Goal: Navigation & Orientation: Find specific page/section

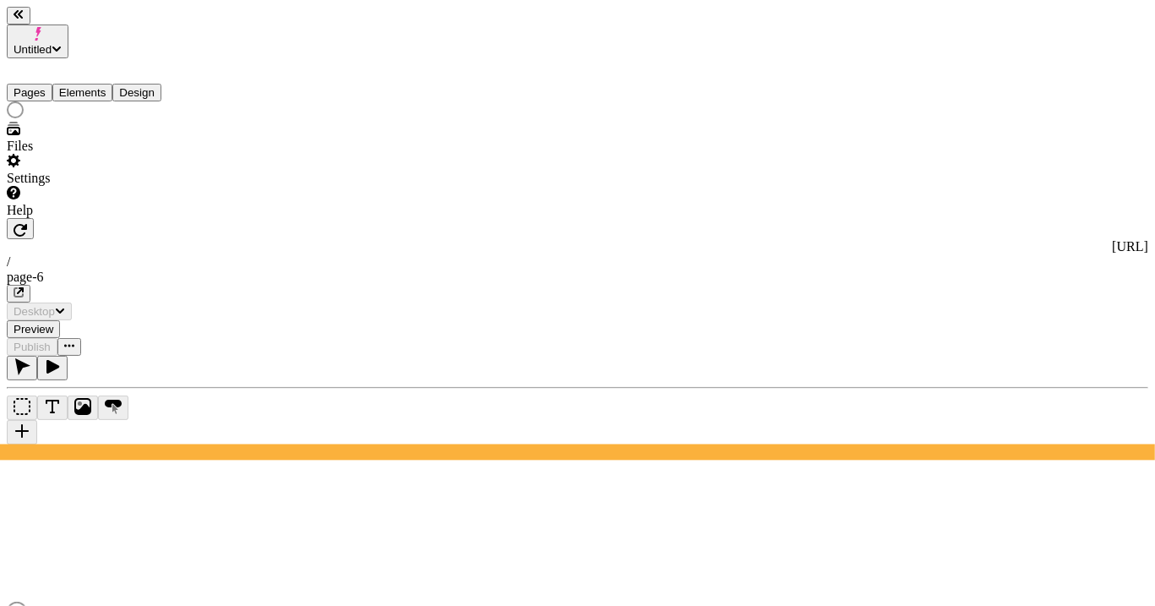
type input "/page-6"
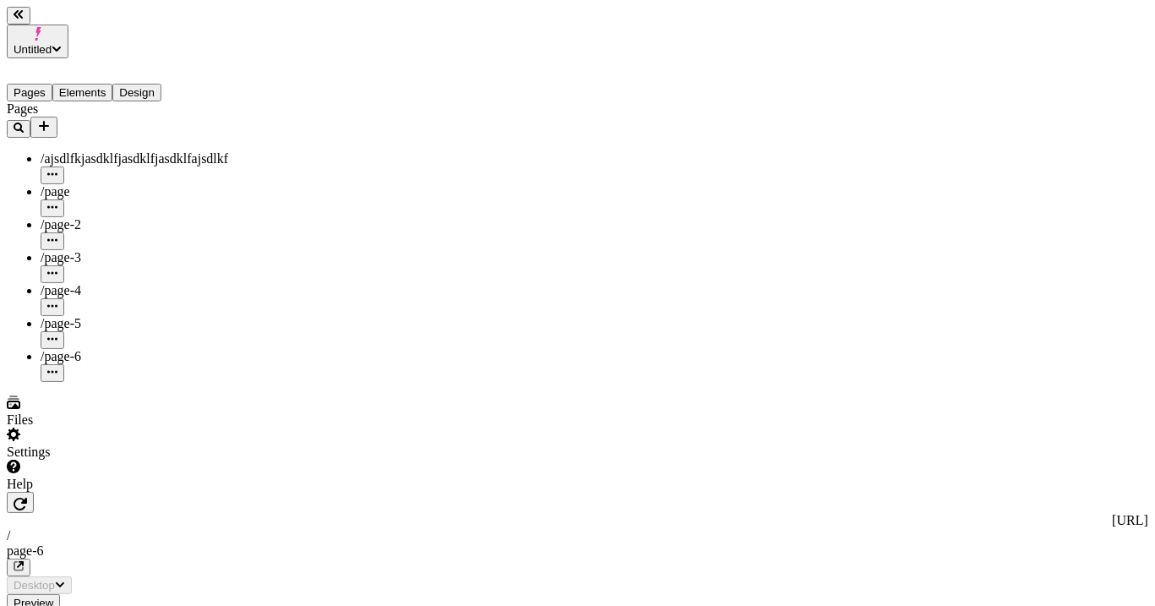
click at [97, 316] on div "/page-5" at bounding box center [125, 323] width 169 height 15
type input "/page-5"
click at [98, 349] on div "/page-6" at bounding box center [125, 356] width 169 height 15
click at [104, 316] on div "/page-5" at bounding box center [125, 323] width 169 height 15
click at [108, 283] on div "/page-4" at bounding box center [125, 290] width 169 height 15
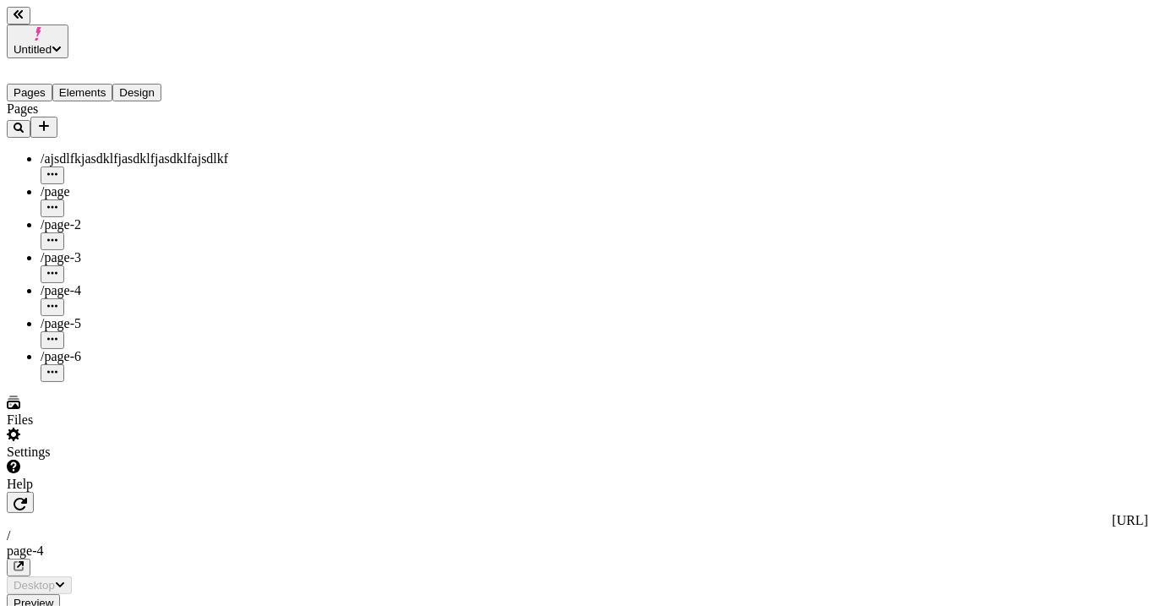
type input "/page-4"
click at [117, 316] on div "/page-5" at bounding box center [125, 323] width 169 height 15
click at [117, 349] on div "/page-6" at bounding box center [125, 356] width 169 height 15
click at [112, 283] on div "/page-4" at bounding box center [125, 299] width 169 height 33
click at [108, 316] on div "/page-5" at bounding box center [125, 323] width 169 height 15
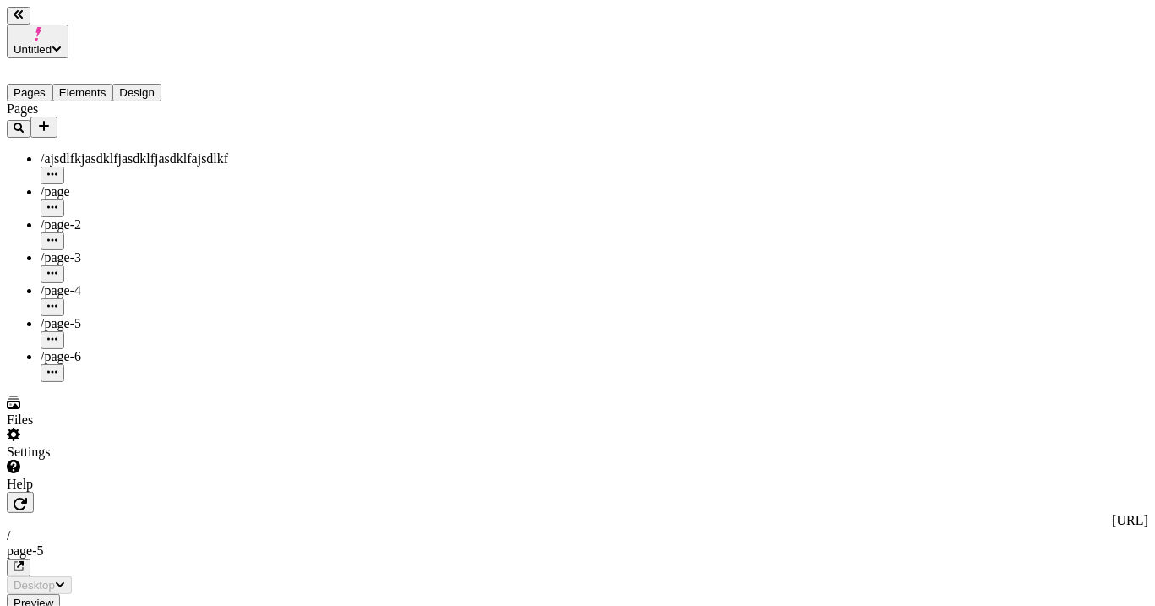
click at [110, 349] on div "/page-6" at bounding box center [125, 356] width 169 height 15
click at [101, 283] on div "/page-4" at bounding box center [125, 299] width 169 height 33
type input "/page-4"
click at [124, 316] on div "/page-5" at bounding box center [125, 323] width 169 height 15
type input "/page-5"
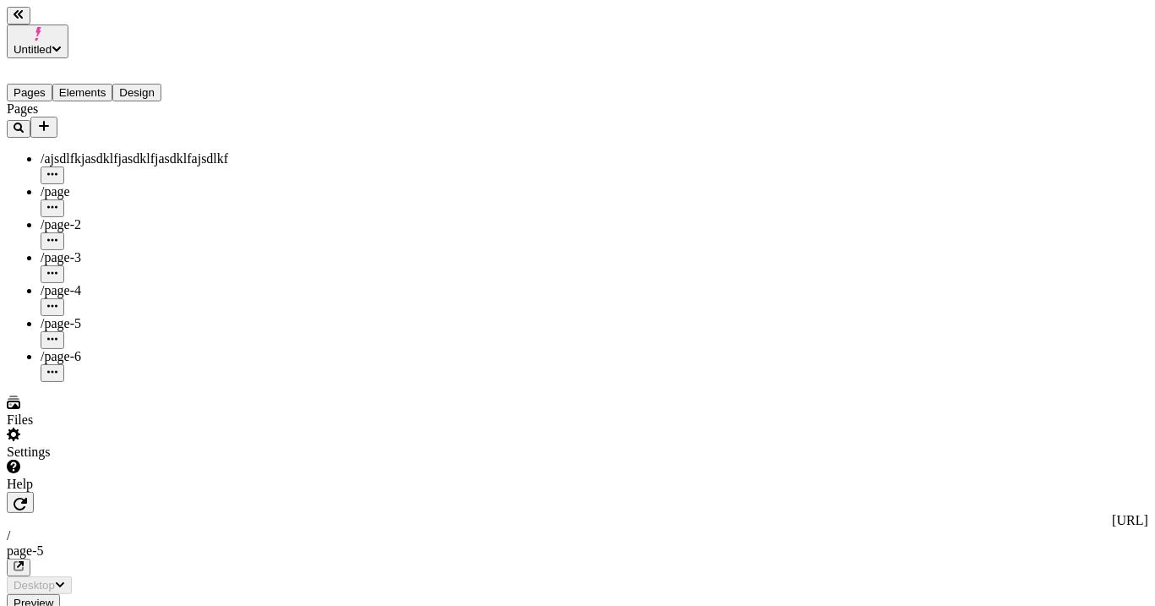
click at [120, 217] on div "/page-2" at bounding box center [125, 233] width 169 height 33
type input "/page-2"
click at [107, 250] on div "/page-3" at bounding box center [125, 257] width 169 height 15
type input "/page-3"
click at [104, 283] on div "/page-4" at bounding box center [125, 290] width 169 height 15
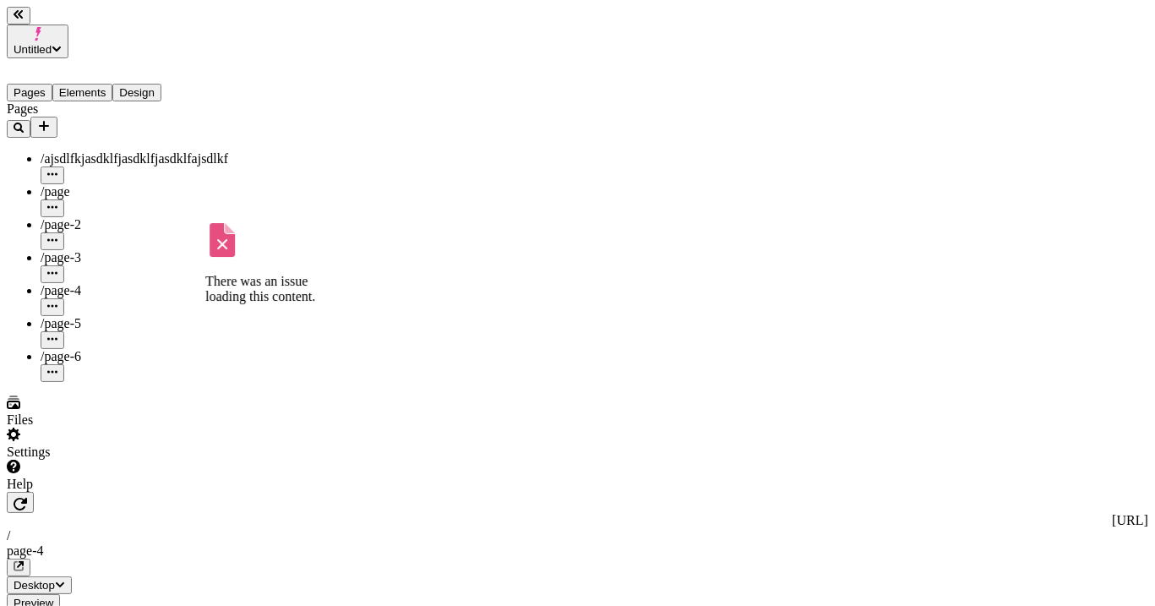
click at [84, 349] on div "/page-6" at bounding box center [125, 356] width 169 height 15
click at [93, 316] on div "/page-5" at bounding box center [125, 332] width 169 height 33
click at [105, 349] on div "/page-6" at bounding box center [125, 365] width 169 height 33
click at [105, 283] on div "/page-4" at bounding box center [125, 290] width 169 height 15
drag, startPoint x: 122, startPoint y: 235, endPoint x: 84, endPoint y: 321, distance: 94.5
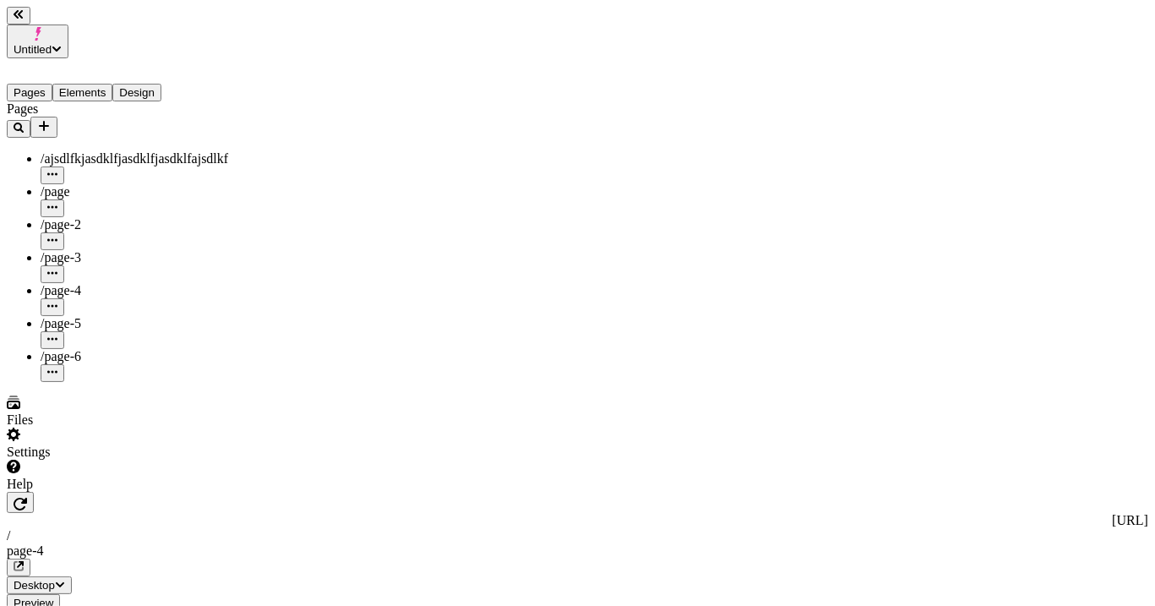
click at [93, 341] on div "Pages /ajsdlfkjasdklfjasdklfjasdklfajsdlkf /page /page-2 /page-3 /page-4 /page-…" at bounding box center [108, 241] width 203 height 280
click at [109, 217] on div "/page-2" at bounding box center [125, 233] width 169 height 33
click at [63, 250] on span "/page-3" at bounding box center [61, 257] width 41 height 14
click at [89, 316] on div "/page-5" at bounding box center [125, 323] width 169 height 15
click at [112, 349] on div "/page-6" at bounding box center [125, 356] width 169 height 15
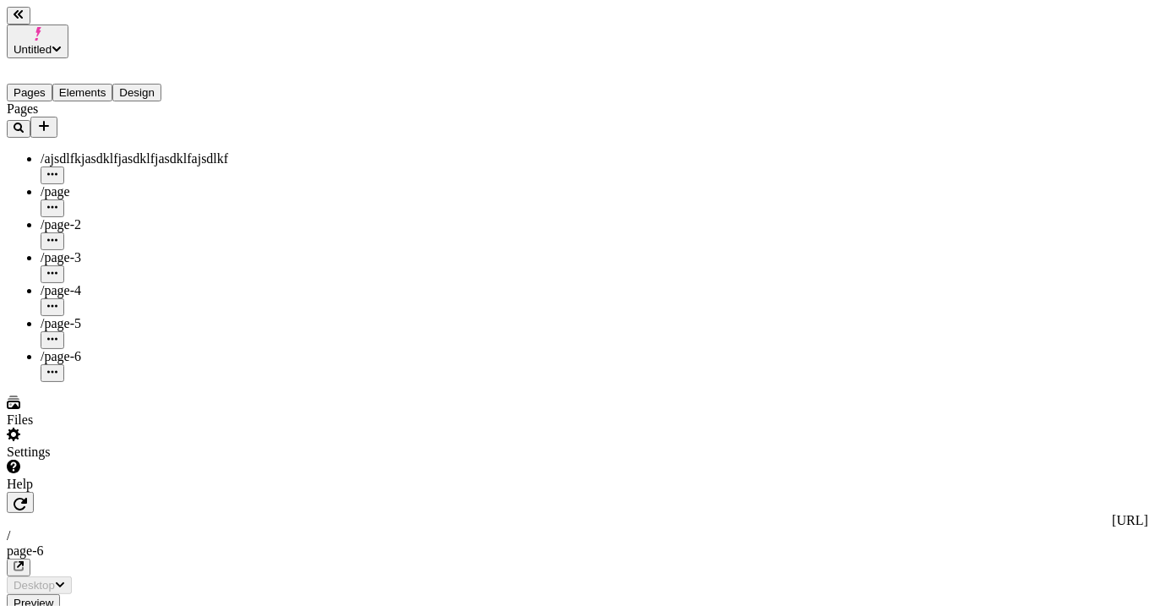
click at [113, 316] on div "/page-5" at bounding box center [125, 332] width 169 height 33
click at [59, 283] on div "/page-4" at bounding box center [125, 299] width 169 height 33
click at [80, 250] on div "/page-3" at bounding box center [125, 257] width 169 height 15
click at [117, 217] on div "/page-2" at bounding box center [125, 224] width 169 height 15
click at [96, 316] on div "/page-5" at bounding box center [125, 332] width 169 height 33
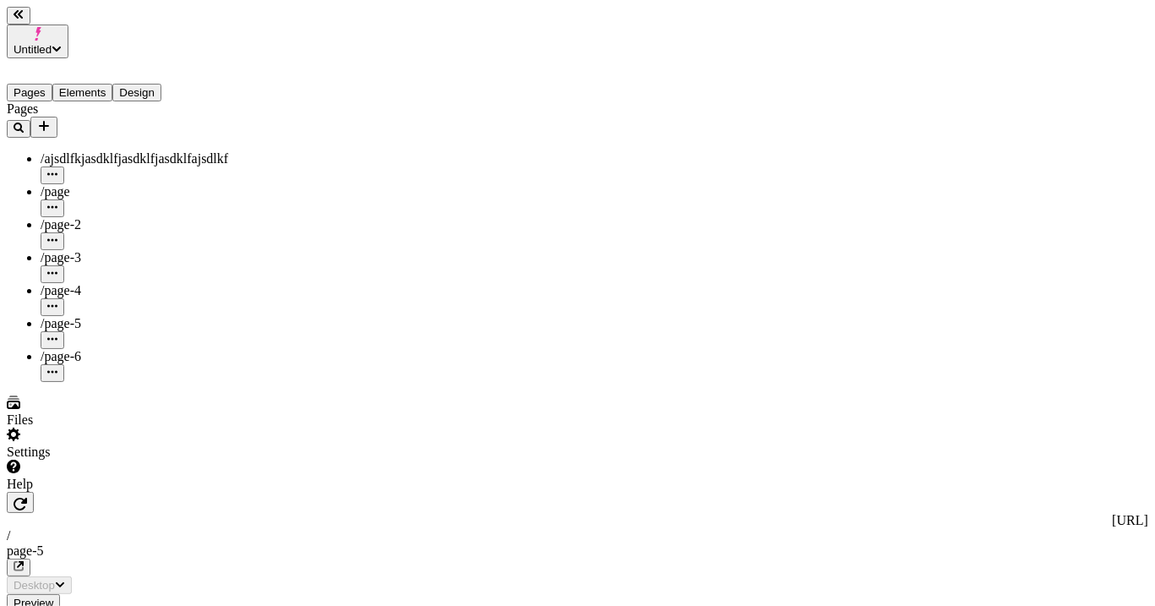
click at [102, 250] on div "/page-3" at bounding box center [125, 257] width 169 height 15
click at [94, 283] on div "/page-4" at bounding box center [125, 290] width 169 height 15
click at [93, 217] on div "/page-2" at bounding box center [125, 224] width 169 height 15
click at [85, 349] on div "/page-6" at bounding box center [125, 365] width 169 height 33
click at [106, 283] on div "/page-4" at bounding box center [125, 290] width 169 height 15
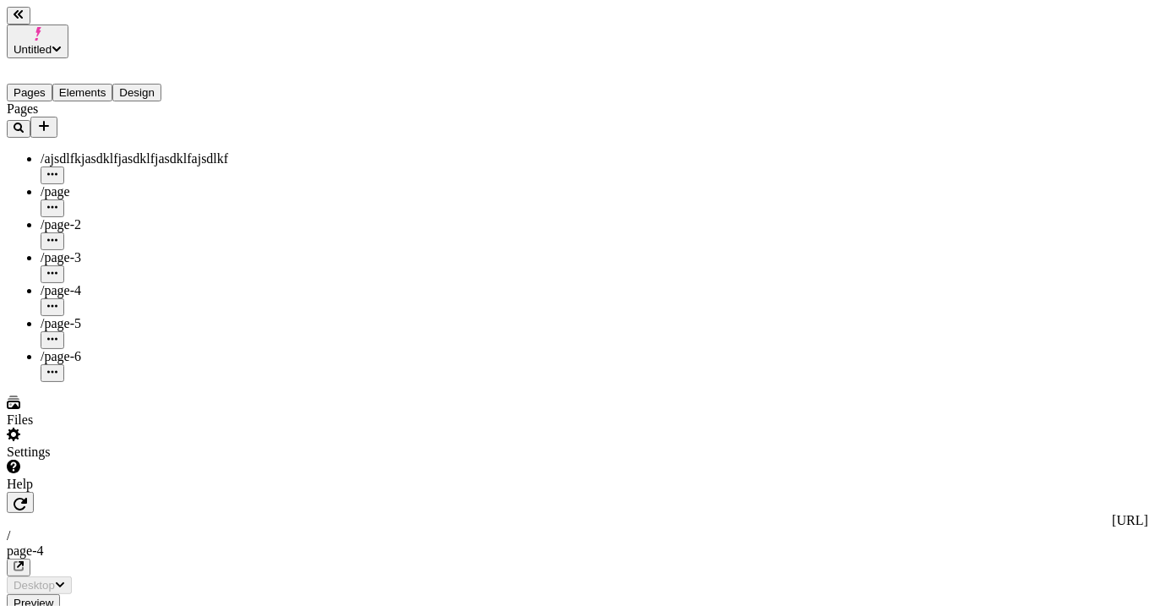
click at [95, 316] on div "/page-5" at bounding box center [125, 332] width 169 height 33
click at [99, 250] on div "/page-3" at bounding box center [125, 257] width 169 height 15
click at [112, 316] on div "/page-5" at bounding box center [125, 323] width 169 height 15
click at [113, 349] on div "/page-6" at bounding box center [125, 356] width 169 height 15
click at [122, 250] on div "/page-3" at bounding box center [125, 257] width 169 height 15
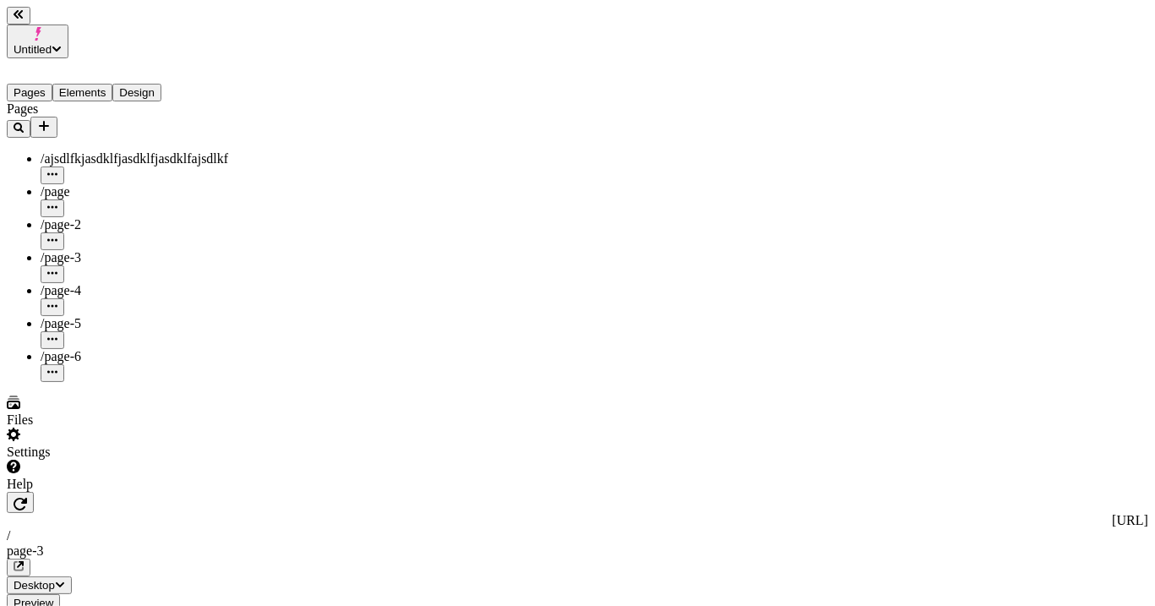
click at [41, 184] on div "/page" at bounding box center [125, 200] width 169 height 33
type input "/page"
click at [58, 283] on span "/page-4" at bounding box center [61, 290] width 41 height 14
click at [67, 217] on span "/page-2" at bounding box center [61, 224] width 41 height 14
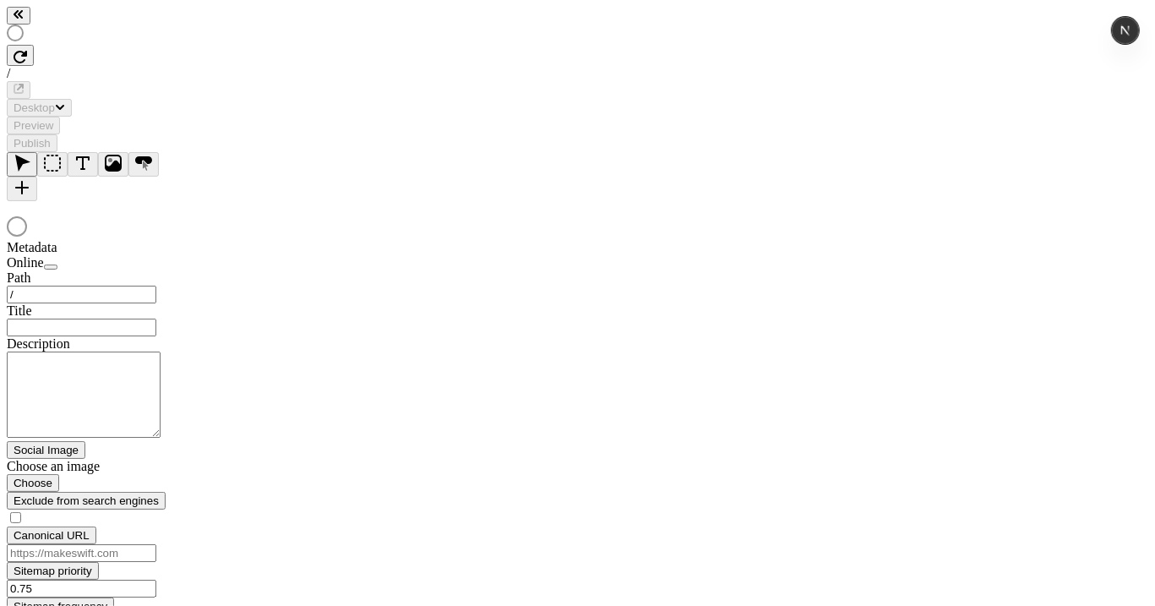
click at [57, 264] on button "button" at bounding box center [51, 266] width 14 height 5
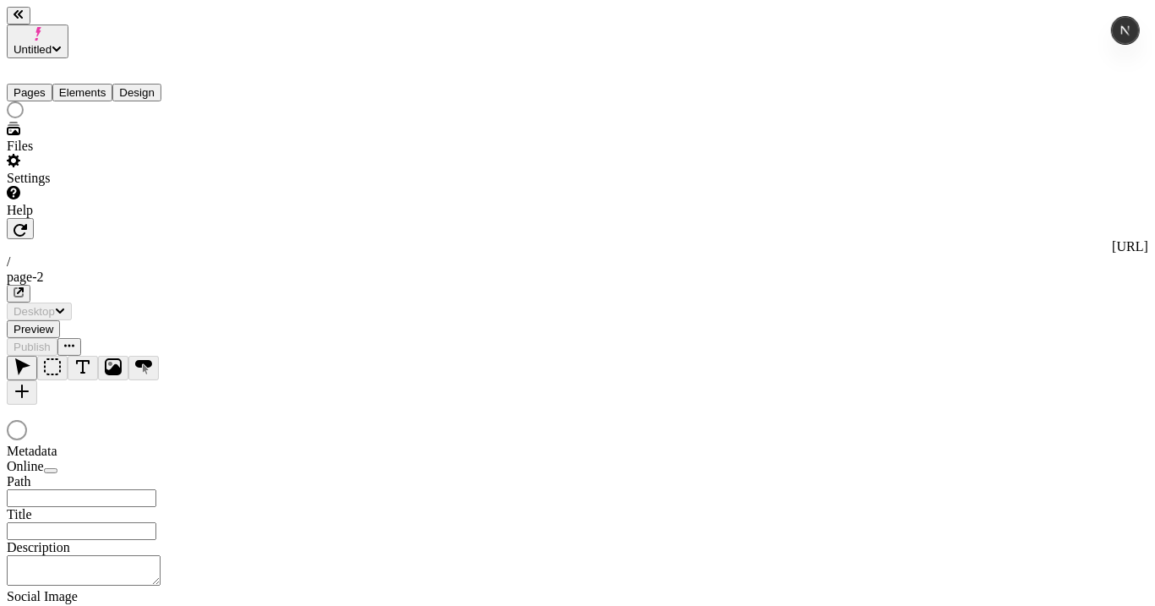
click at [51, 471] on div "button" at bounding box center [51, 471] width 0 height 0
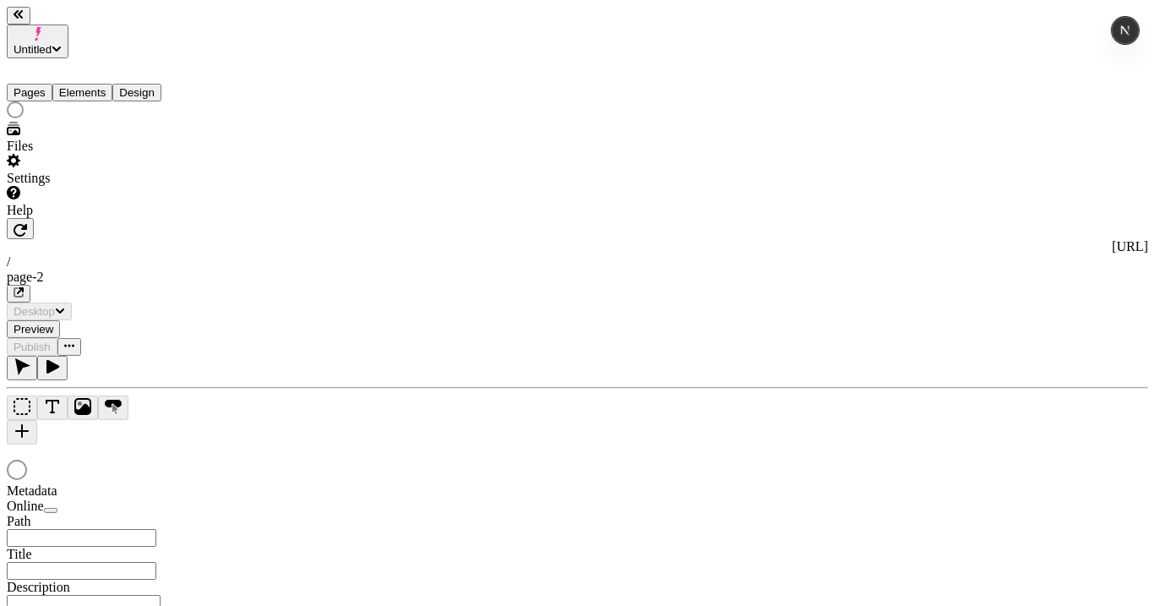
type input "/page-2"
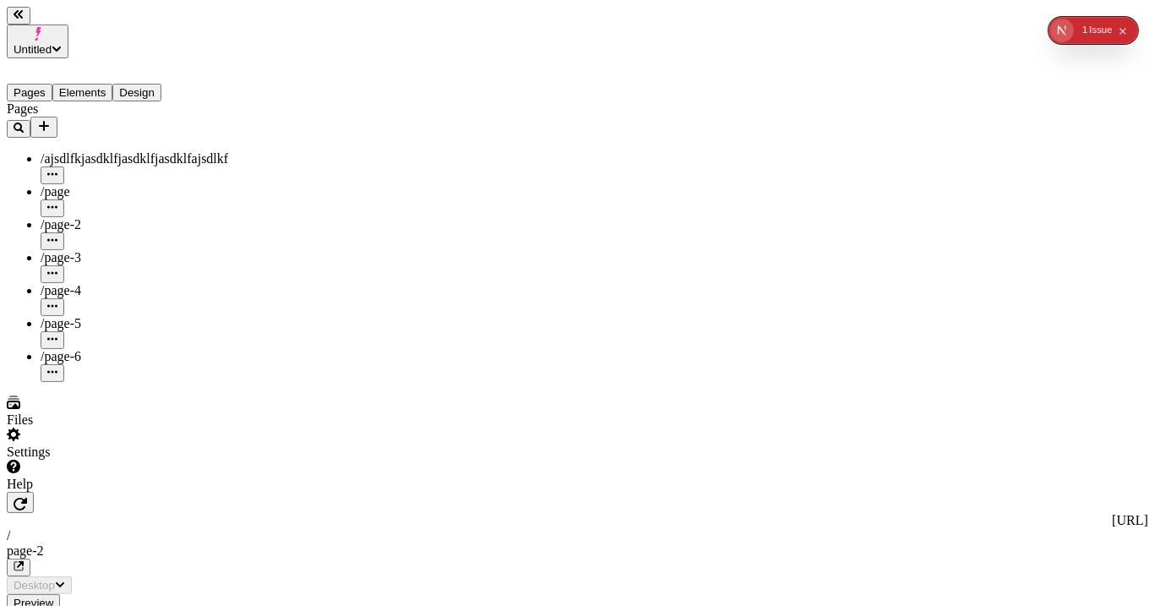
click at [118, 283] on div "/page-4" at bounding box center [125, 299] width 169 height 33
click at [124, 316] on div "/page-5" at bounding box center [125, 323] width 169 height 15
type input "/page-4"
type input "/page-5"
click at [100, 349] on div "/page-6" at bounding box center [125, 356] width 169 height 15
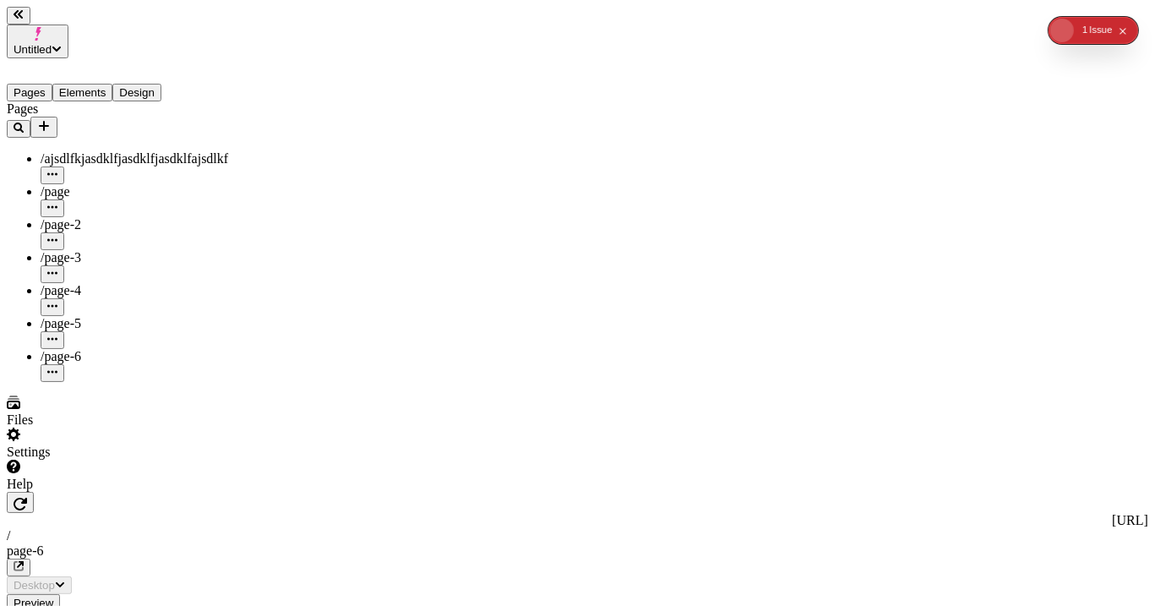
type input "/page-6"
click at [109, 316] on div "/page-5" at bounding box center [125, 323] width 169 height 15
click at [104, 349] on div "/page-6" at bounding box center [125, 365] width 169 height 33
click at [109, 283] on div "/page-4" at bounding box center [125, 290] width 169 height 15
click at [81, 316] on div "/page-5" at bounding box center [125, 332] width 169 height 33
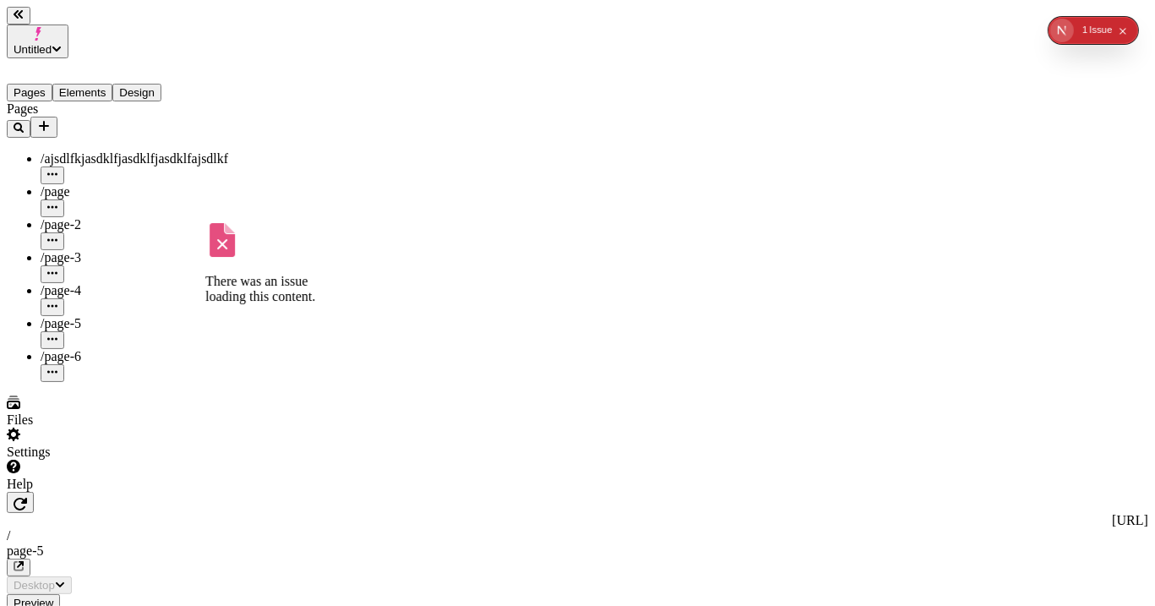
click at [79, 349] on div "/page-6" at bounding box center [125, 356] width 169 height 15
click at [61, 184] on span "/page" at bounding box center [56, 191] width 30 height 14
type input "/page"
click at [76, 316] on span "/page-5" at bounding box center [61, 323] width 41 height 14
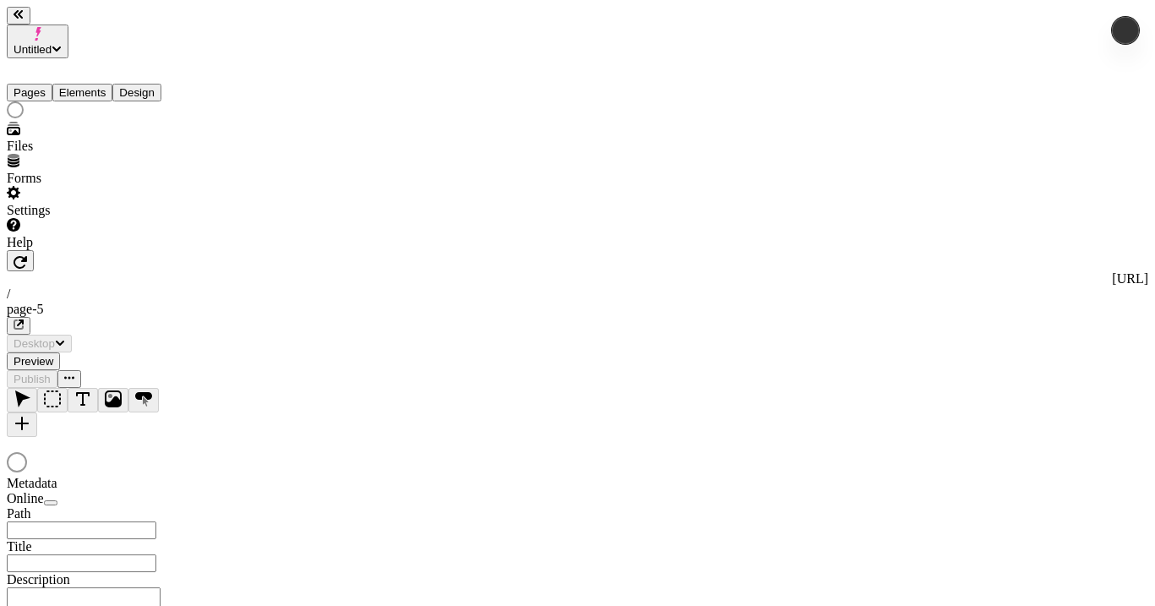
type input "/page-5"
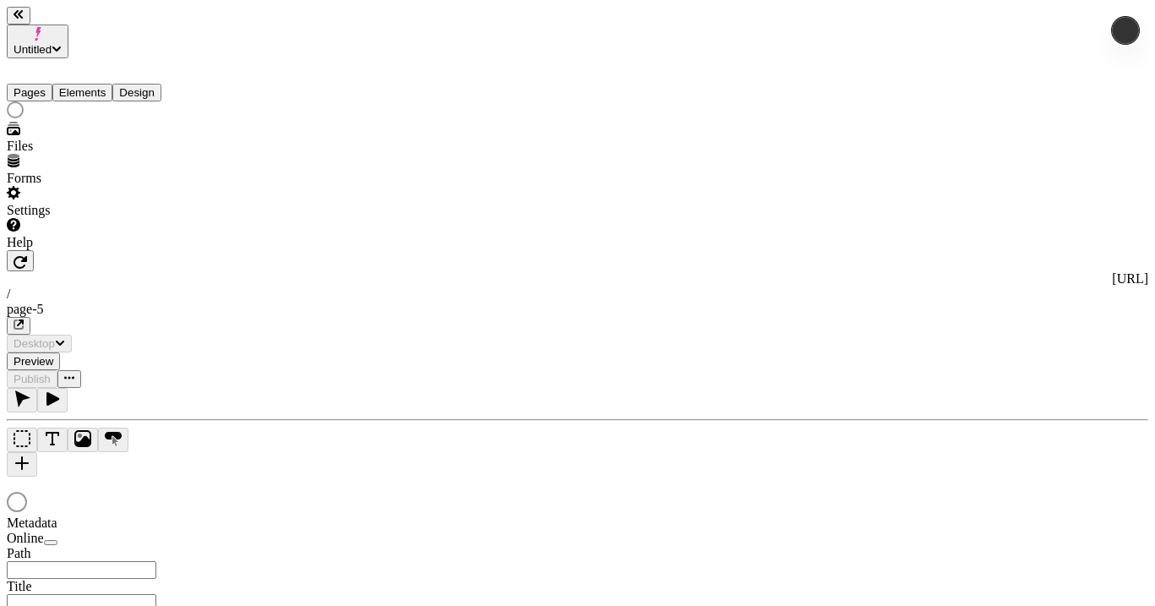
type input "/page-5"
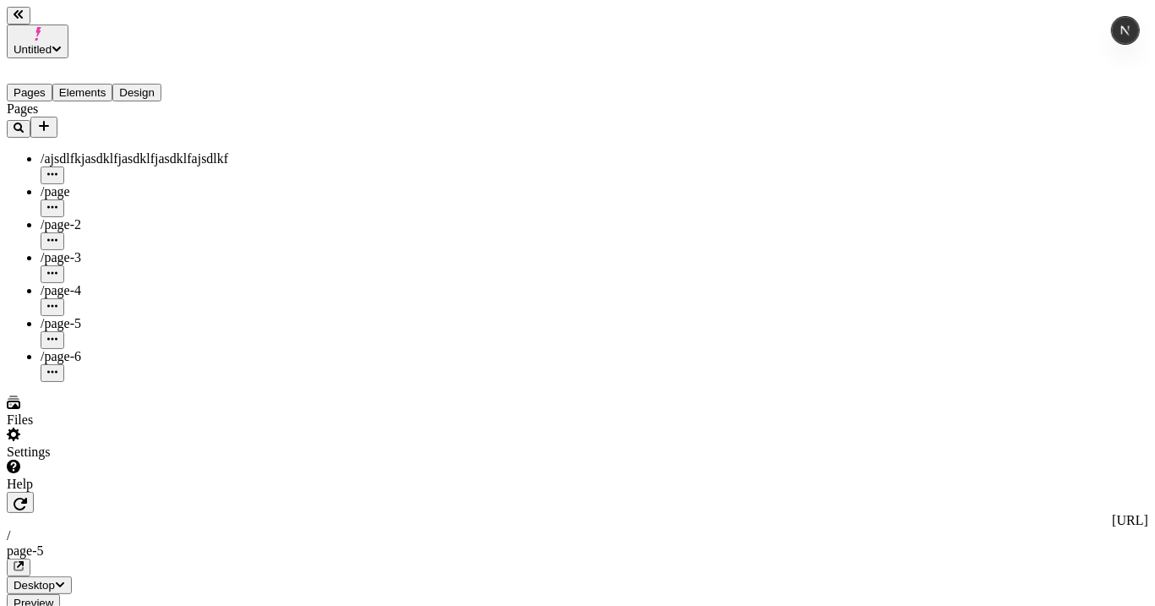
click at [83, 250] on div "/page-3" at bounding box center [125, 257] width 169 height 15
click at [97, 316] on div "/page-5" at bounding box center [125, 332] width 169 height 33
click at [90, 283] on div "/page-4" at bounding box center [125, 290] width 169 height 15
type input "/page-4"
click at [105, 316] on div "/page-5" at bounding box center [125, 323] width 169 height 15
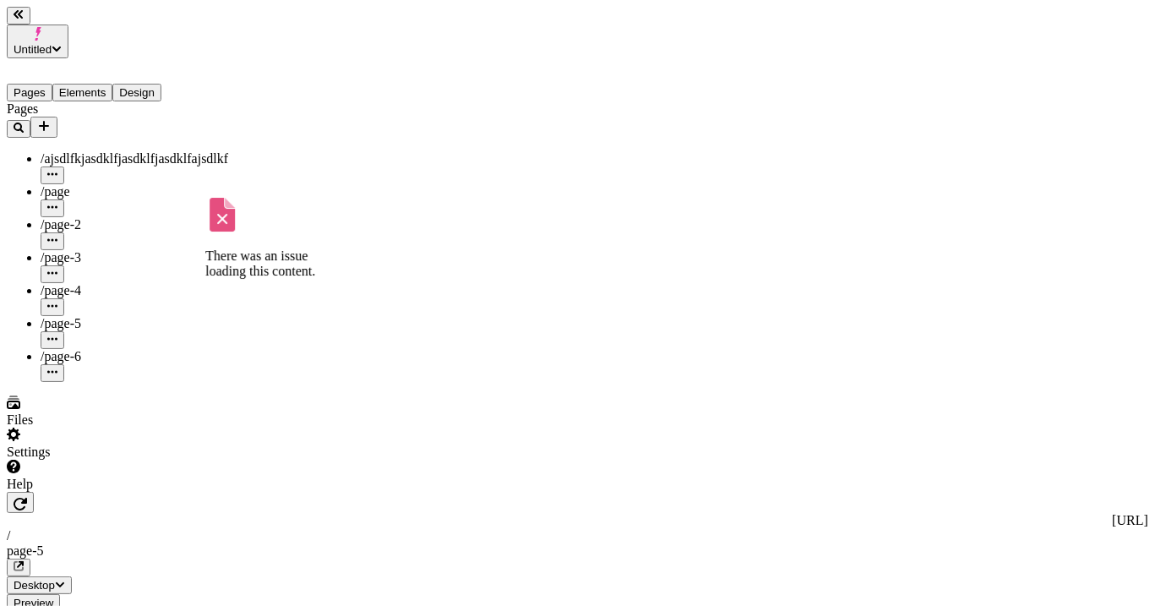
click at [90, 283] on div "/page-4" at bounding box center [125, 299] width 169 height 33
click at [104, 316] on div "/page-5" at bounding box center [125, 332] width 169 height 33
click at [104, 283] on div "/page-4" at bounding box center [125, 290] width 169 height 15
click at [151, 217] on div "/page-2" at bounding box center [125, 224] width 169 height 15
type input "/page-2"
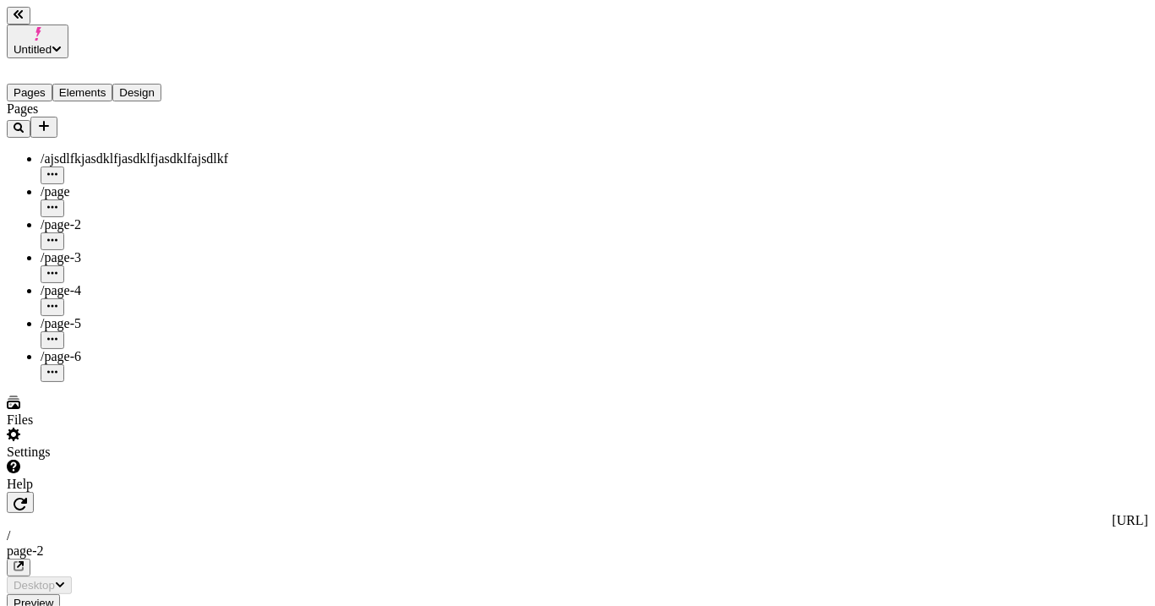
click at [151, 349] on div "/page-6" at bounding box center [125, 365] width 169 height 33
type input "/page-6"
click at [151, 316] on div "/page-5" at bounding box center [125, 323] width 169 height 15
click at [153, 283] on div "/page-4" at bounding box center [125, 290] width 169 height 15
click at [147, 217] on div "/page-2" at bounding box center [125, 224] width 169 height 15
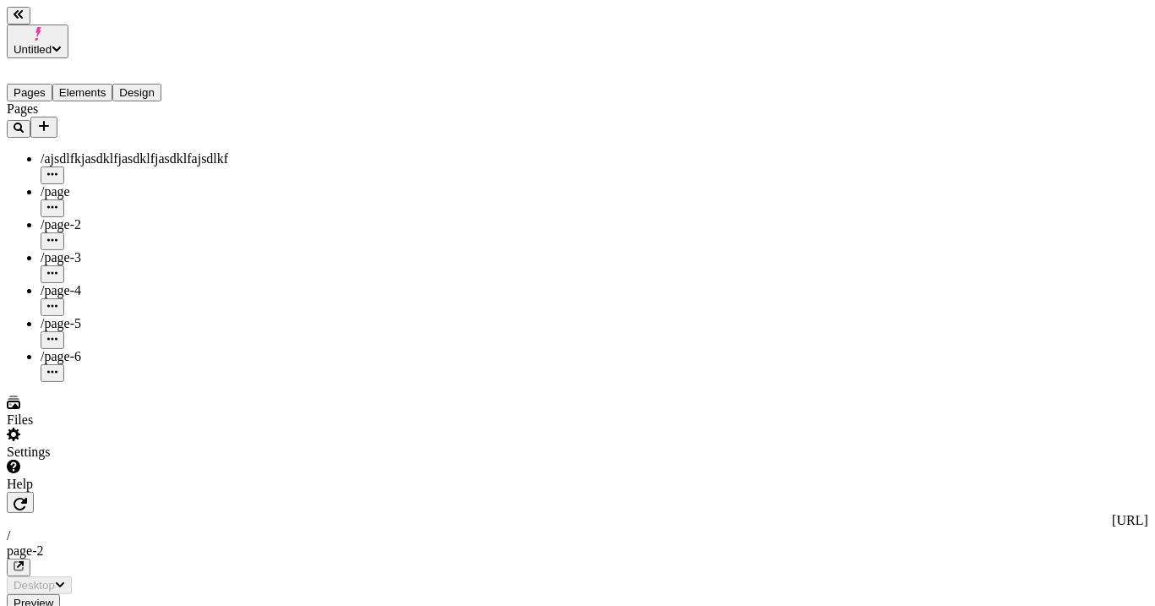
click at [91, 349] on div "/page-6" at bounding box center [125, 356] width 169 height 15
click at [120, 283] on div "/page-4" at bounding box center [125, 299] width 169 height 33
type input "/page-4"
click at [117, 316] on div "/page-5" at bounding box center [125, 323] width 169 height 15
type input "/page-5"
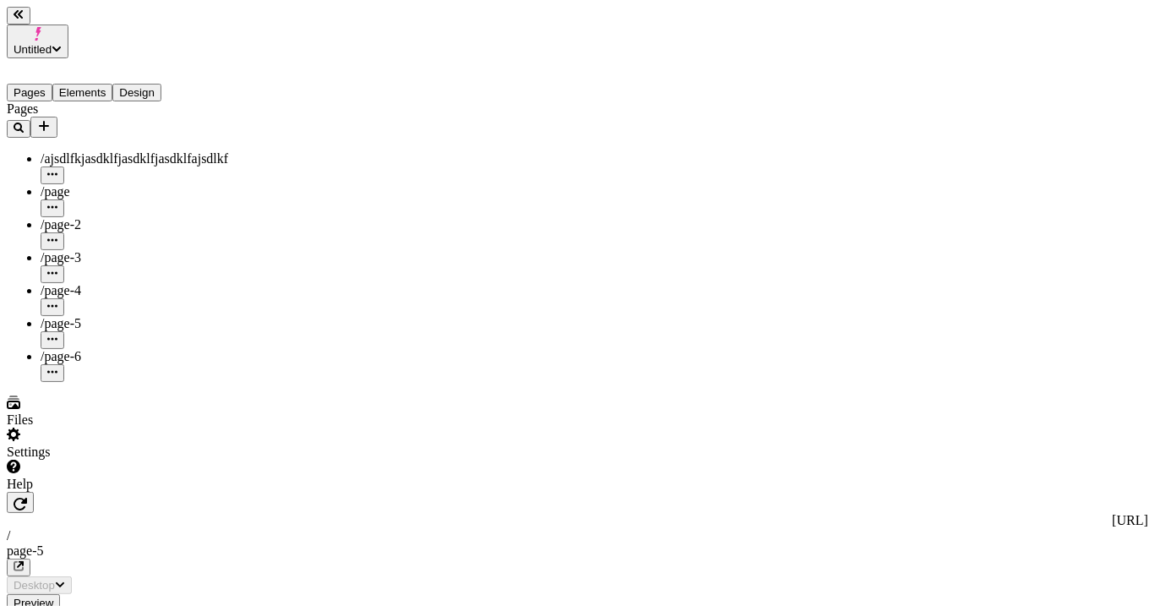
click at [120, 349] on div "/page-6" at bounding box center [125, 356] width 169 height 15
click at [98, 316] on div "/page-5" at bounding box center [125, 323] width 169 height 15
